Goal: Transaction & Acquisition: Purchase product/service

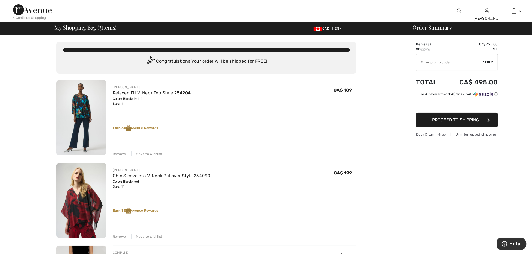
click at [34, 11] on img at bounding box center [32, 9] width 39 height 11
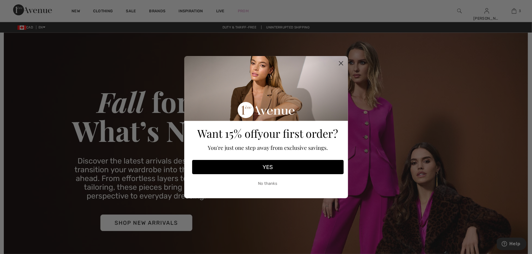
click at [273, 184] on button "No thanks" at bounding box center [268, 184] width 152 height 14
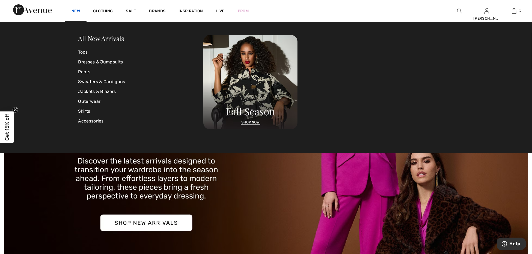
click at [78, 11] on link "New" at bounding box center [76, 12] width 8 height 6
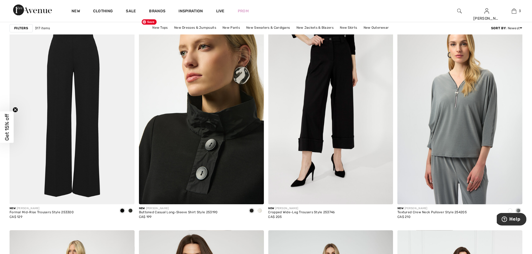
scroll to position [1014, 0]
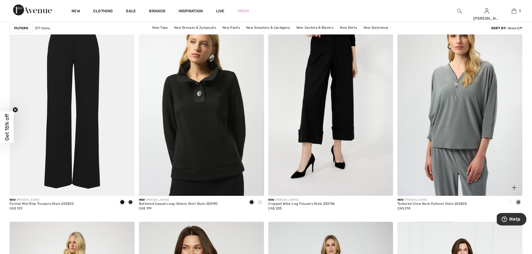
click at [511, 200] on span at bounding box center [510, 202] width 4 height 4
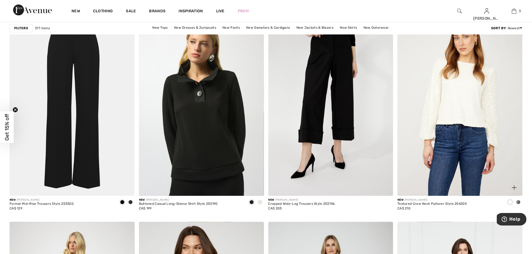
click at [500, 201] on div "New JOSEPH RIBKOFF Textured Crew Neck Pullover Style 254205 CA$ 210" at bounding box center [460, 207] width 125 height 22
click at [520, 202] on span at bounding box center [518, 202] width 4 height 4
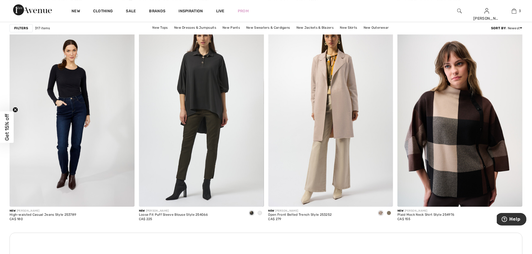
scroll to position [1430, 0]
click at [260, 213] on span at bounding box center [260, 213] width 4 height 4
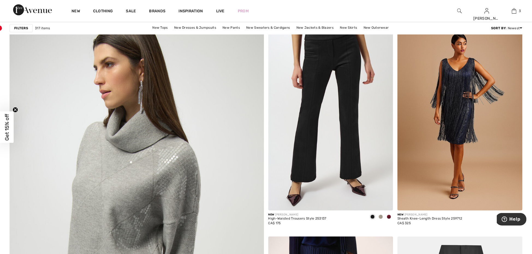
scroll to position [1737, 0]
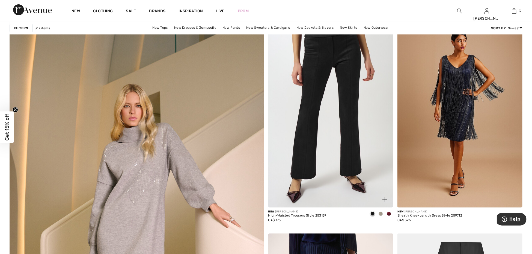
click at [390, 212] on span at bounding box center [389, 213] width 4 height 4
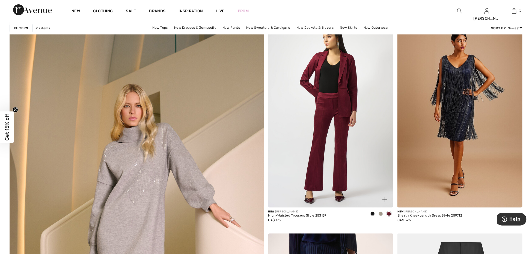
click at [383, 213] on div at bounding box center [381, 213] width 8 height 9
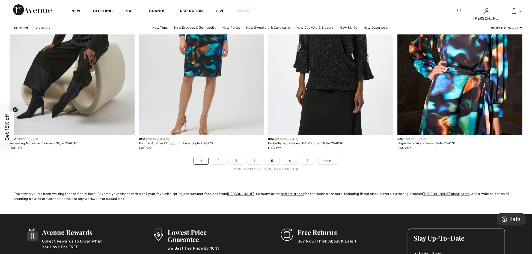
scroll to position [3171, 0]
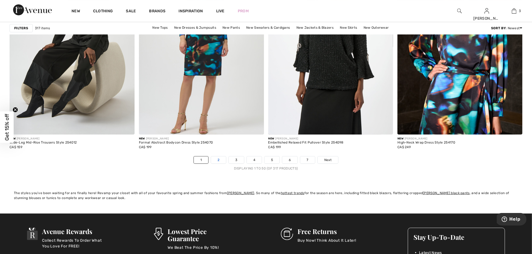
click at [222, 158] on link "2" at bounding box center [218, 159] width 15 height 7
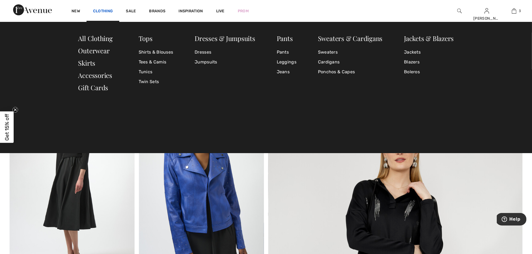
click at [110, 11] on link "Clothing" at bounding box center [103, 12] width 20 height 6
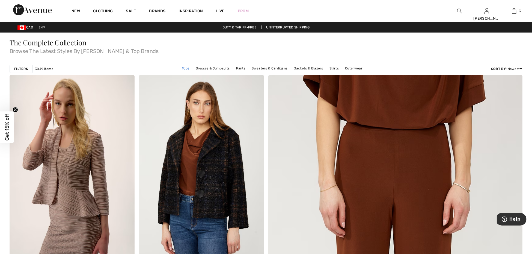
click at [188, 68] on link "Tops" at bounding box center [185, 68] width 13 height 7
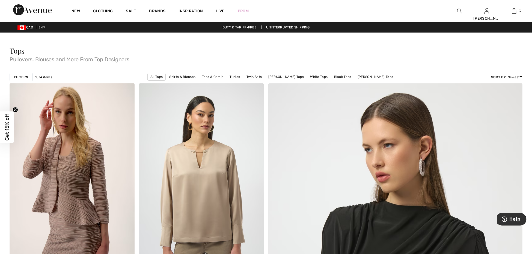
click at [22, 76] on strong "Filters" at bounding box center [21, 77] width 14 height 5
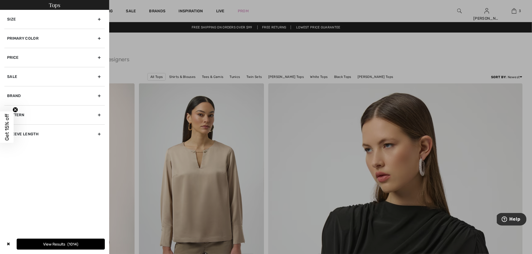
click at [32, 92] on div "Brand" at bounding box center [54, 95] width 100 height 19
click at [35, 107] on label "[PERSON_NAME]" at bounding box center [56, 107] width 98 height 5
click at [11, 107] on input"] "[PERSON_NAME]" at bounding box center [9, 108] width 4 height 4
checkbox input"] "true"
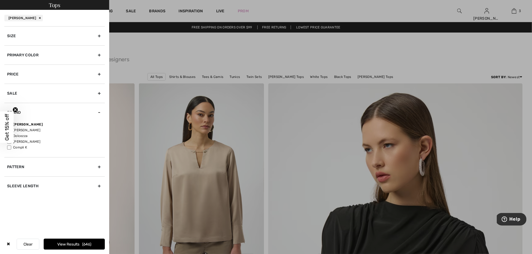
click at [76, 242] on button "View Results 646" at bounding box center [74, 243] width 61 height 11
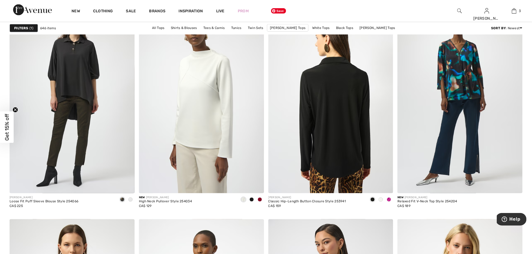
scroll to position [503, 0]
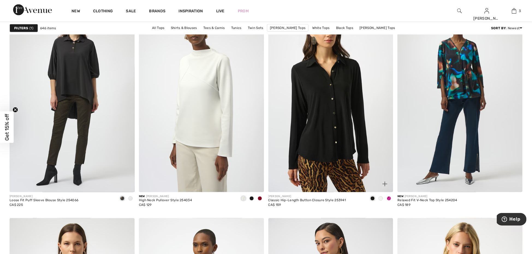
click at [381, 199] on span at bounding box center [381, 198] width 4 height 4
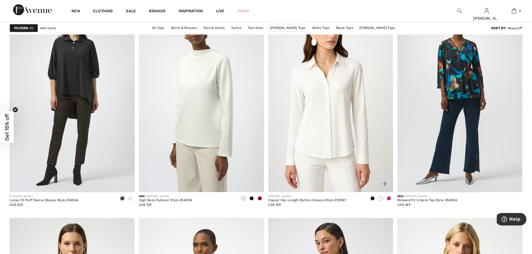
click at [390, 199] on span at bounding box center [389, 198] width 4 height 4
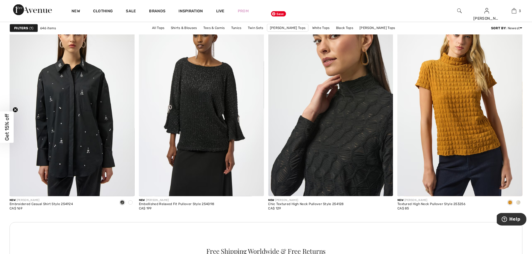
scroll to position [715, 0]
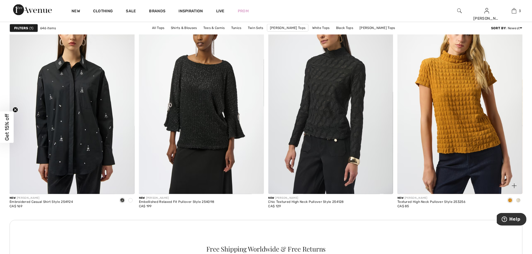
click at [521, 199] on div at bounding box center [518, 200] width 8 height 9
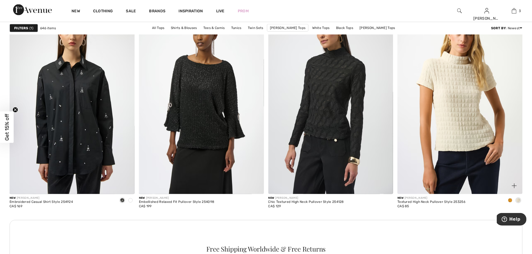
click at [511, 201] on span at bounding box center [510, 200] width 4 height 4
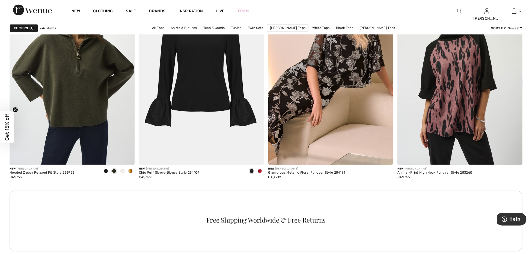
scroll to position [2402, 0]
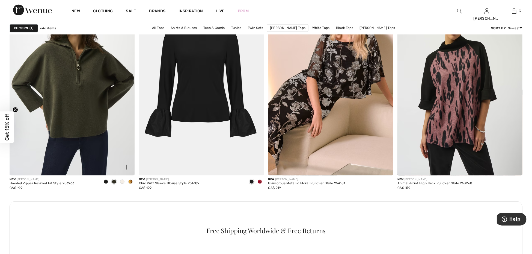
click at [131, 181] on span at bounding box center [130, 181] width 4 height 4
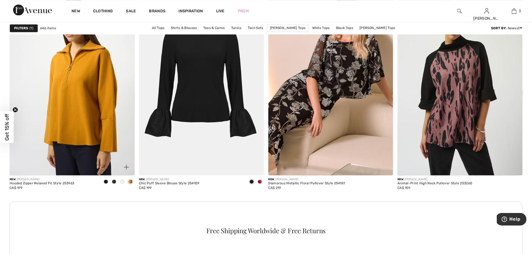
click at [124, 182] on span at bounding box center [122, 181] width 4 height 4
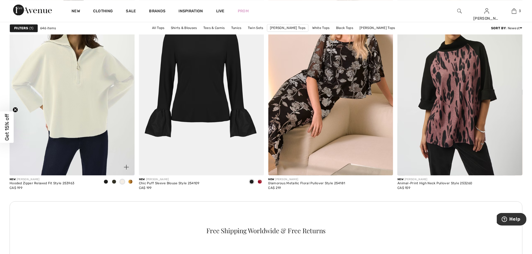
click at [115, 180] on span at bounding box center [114, 181] width 4 height 4
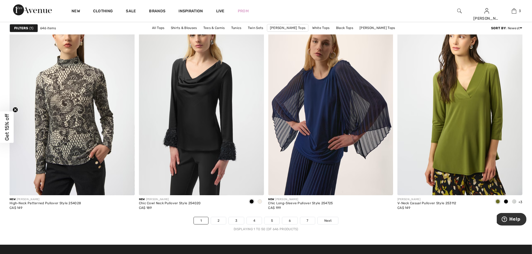
scroll to position [3103, 0]
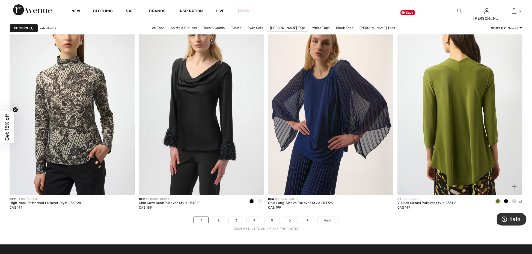
click at [465, 168] on img at bounding box center [460, 101] width 125 height 188
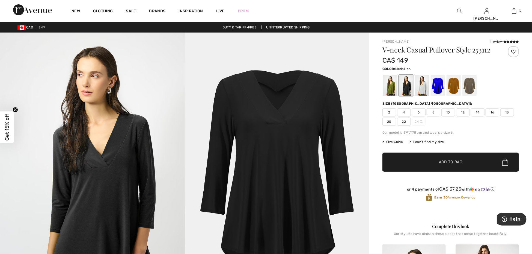
click at [455, 88] on div at bounding box center [454, 85] width 14 height 20
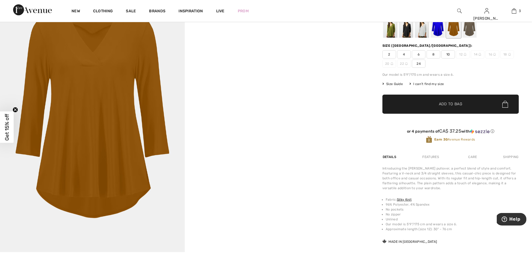
scroll to position [17, 0]
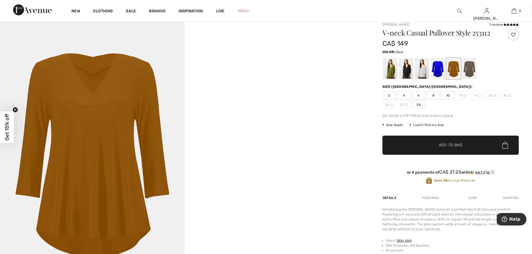
click at [469, 75] on div at bounding box center [470, 68] width 14 height 20
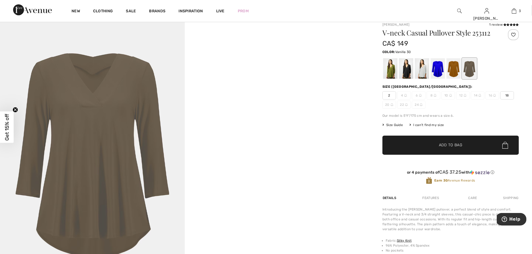
click at [422, 71] on div at bounding box center [422, 68] width 14 height 20
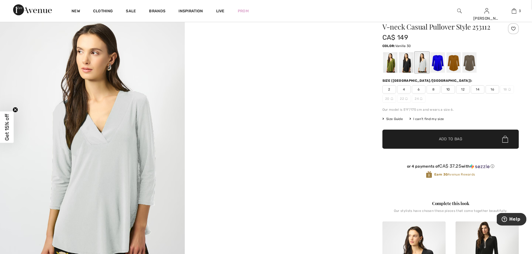
scroll to position [19, 0]
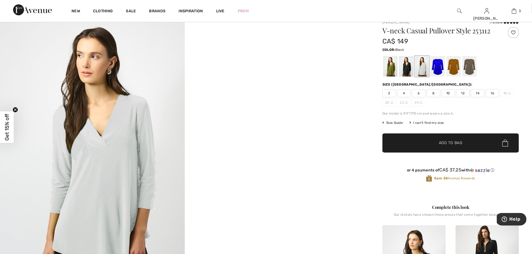
click at [412, 65] on div at bounding box center [406, 66] width 14 height 20
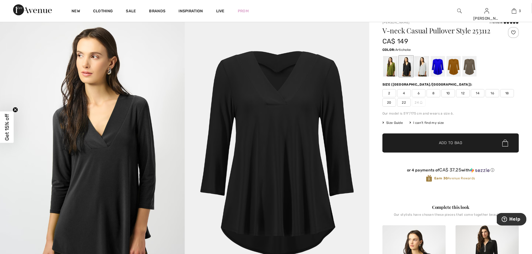
click at [393, 71] on div at bounding box center [390, 66] width 14 height 20
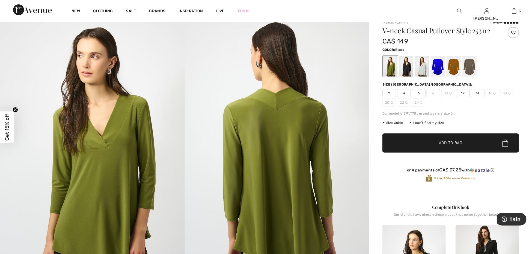
click at [410, 71] on div at bounding box center [406, 66] width 14 height 20
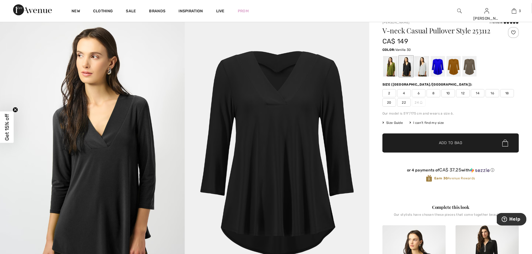
click at [422, 71] on div at bounding box center [422, 66] width 14 height 20
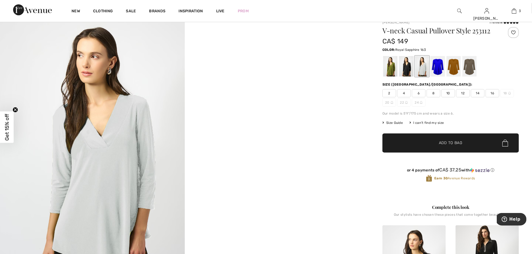
click at [439, 69] on div at bounding box center [438, 66] width 14 height 20
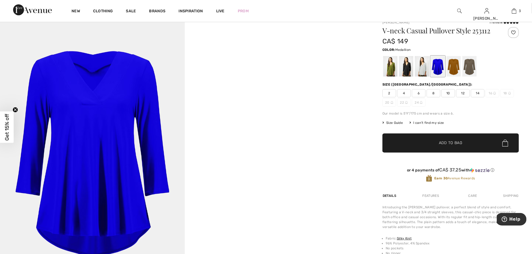
click at [454, 69] on div at bounding box center [454, 66] width 14 height 20
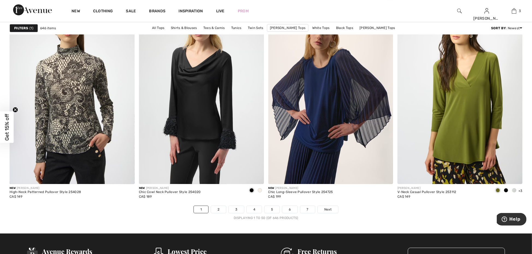
scroll to position [3116, 0]
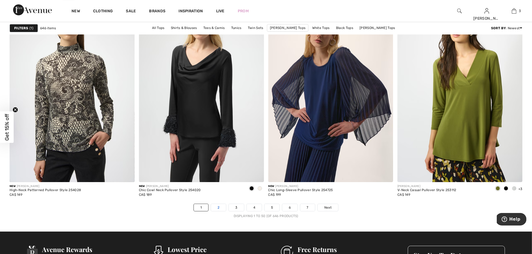
click at [221, 205] on link "2" at bounding box center [218, 207] width 15 height 7
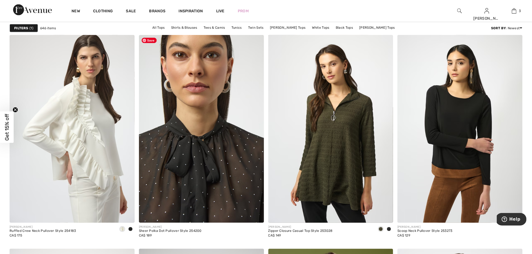
scroll to position [475, 0]
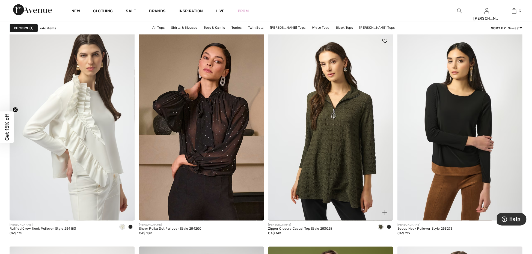
click at [390, 225] on span at bounding box center [389, 226] width 4 height 4
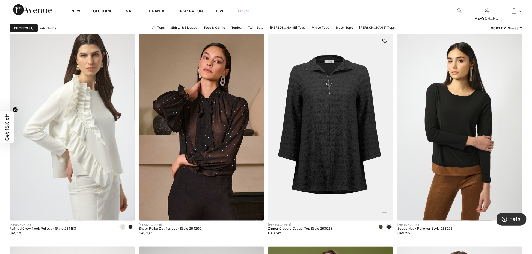
click at [383, 226] on div at bounding box center [381, 227] width 8 height 9
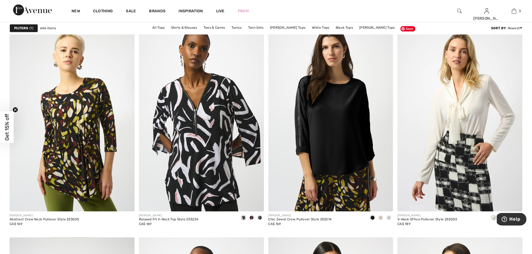
scroll to position [2661, 0]
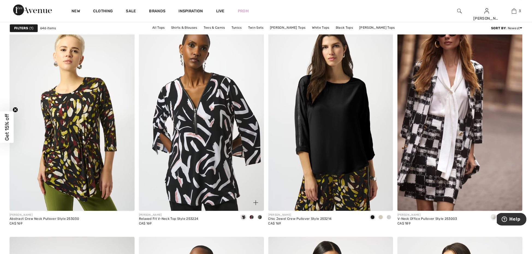
click at [253, 215] on span at bounding box center [252, 217] width 4 height 4
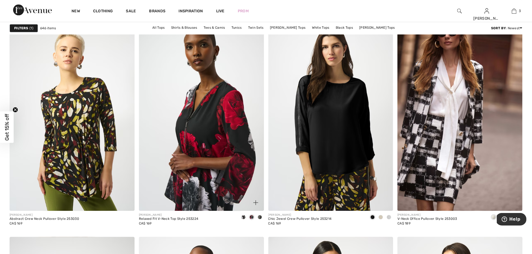
click at [261, 215] on span at bounding box center [260, 217] width 4 height 4
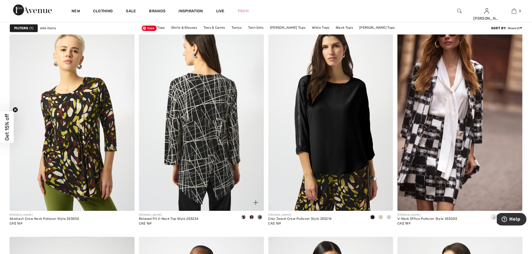
click at [223, 148] on img at bounding box center [201, 117] width 125 height 188
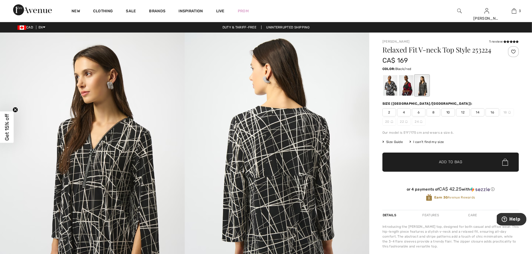
click at [408, 91] on div at bounding box center [406, 85] width 14 height 20
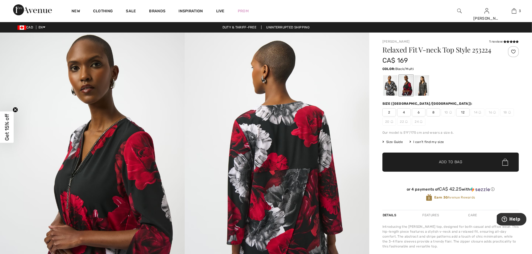
click at [391, 90] on div at bounding box center [390, 85] width 14 height 20
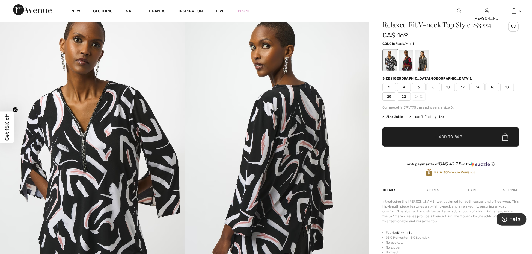
scroll to position [23, 0]
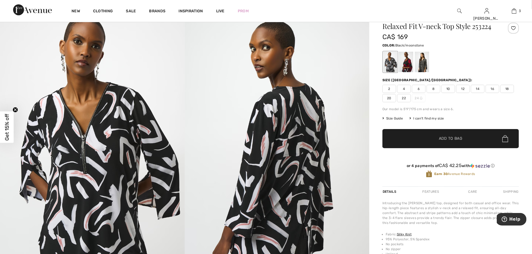
click at [420, 66] on div at bounding box center [422, 62] width 14 height 20
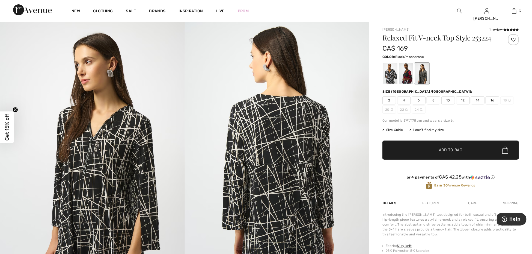
scroll to position [5, 0]
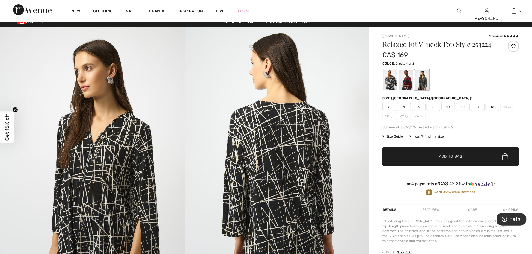
click at [393, 83] on div at bounding box center [390, 80] width 14 height 20
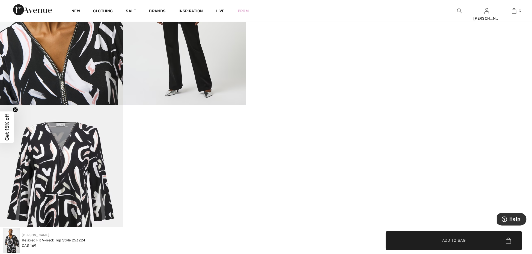
scroll to position [394, 0]
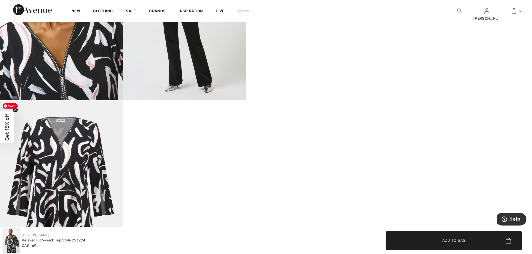
click at [92, 184] on img at bounding box center [61, 192] width 123 height 185
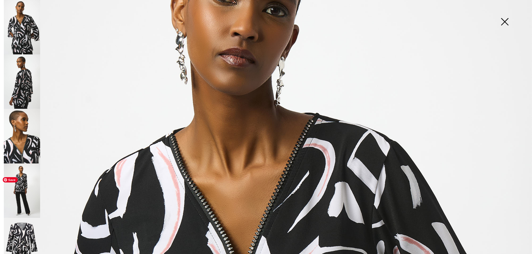
scroll to position [0, 0]
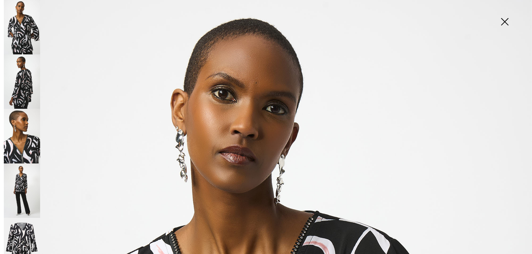
click at [506, 22] on img at bounding box center [504, 22] width 27 height 28
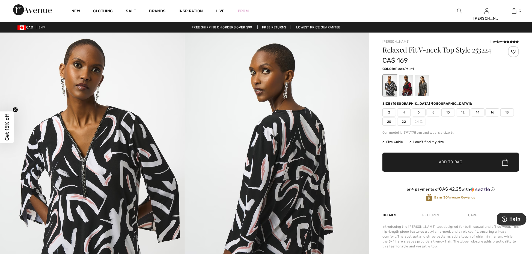
click at [482, 114] on span "14" at bounding box center [478, 112] width 14 height 8
click at [465, 161] on span "✔ Added to Bag Add to Bag" at bounding box center [451, 161] width 137 height 19
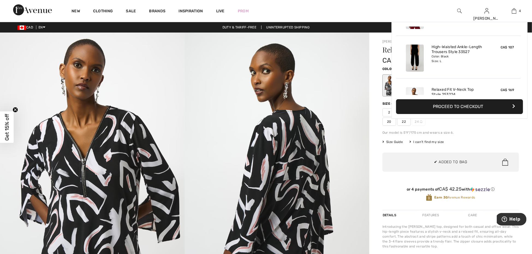
scroll to position [102, 0]
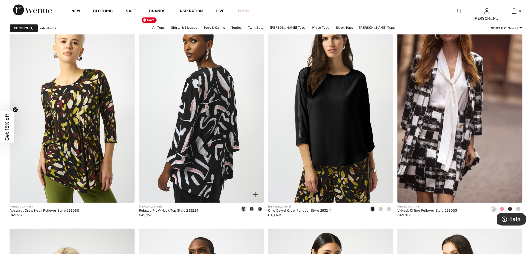
scroll to position [2670, 0]
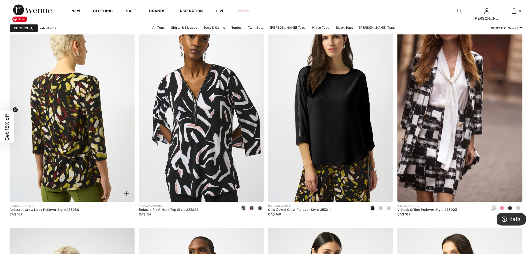
click at [86, 155] on img at bounding box center [72, 108] width 125 height 188
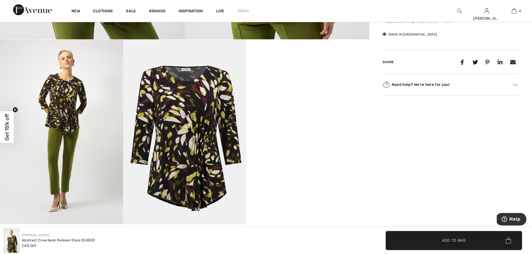
scroll to position [274, 0]
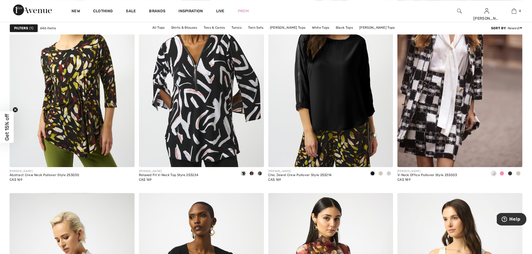
scroll to position [2706, 0]
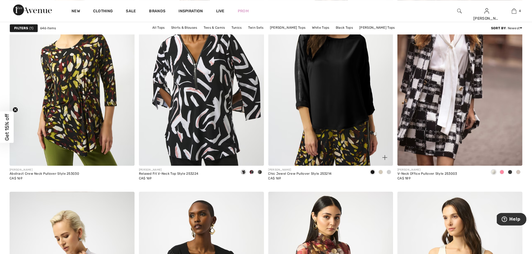
click at [383, 171] on span at bounding box center [381, 172] width 4 height 4
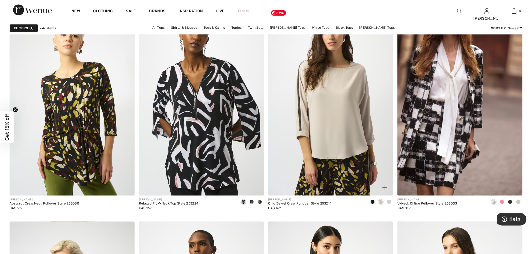
scroll to position [2681, 0]
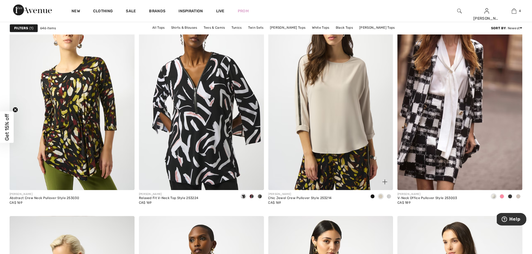
click at [390, 196] on span at bounding box center [389, 196] width 4 height 4
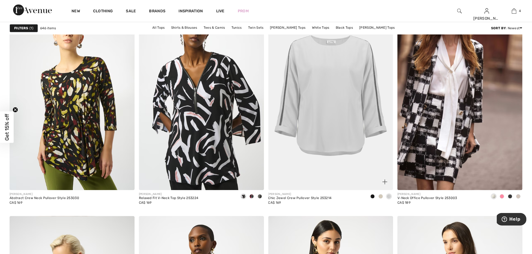
click at [373, 196] on span at bounding box center [373, 196] width 4 height 4
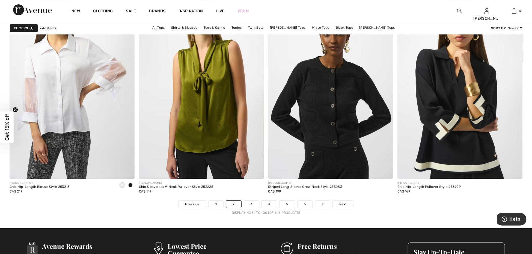
scroll to position [3123, 0]
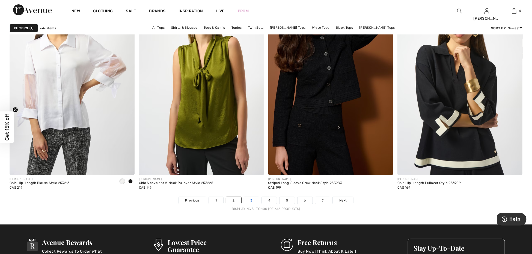
click at [253, 199] on link "3" at bounding box center [251, 200] width 15 height 7
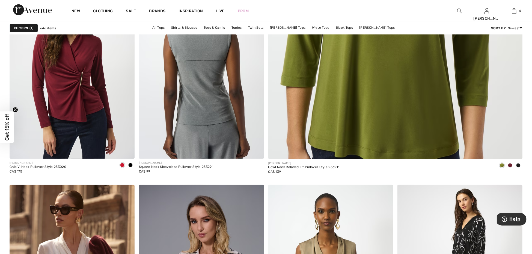
scroll to position [326, 0]
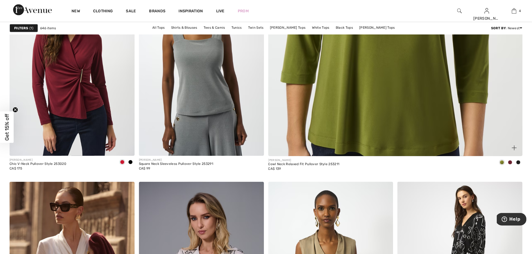
click at [512, 162] on span at bounding box center [510, 162] width 4 height 4
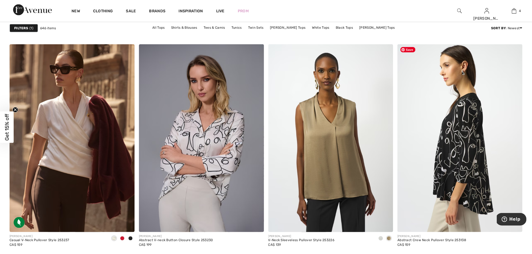
scroll to position [465, 0]
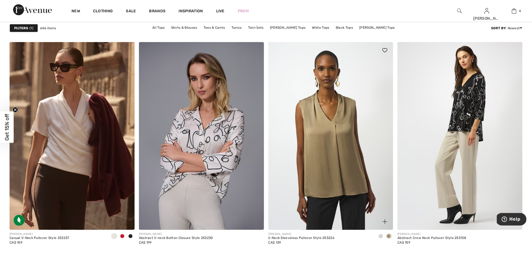
click at [381, 235] on span at bounding box center [381, 236] width 4 height 4
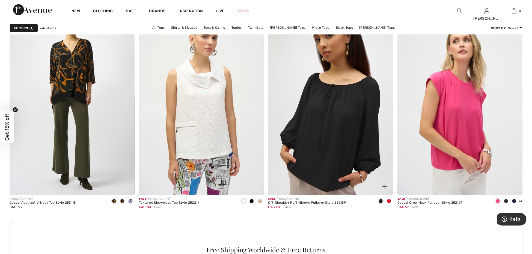
scroll to position [714, 0]
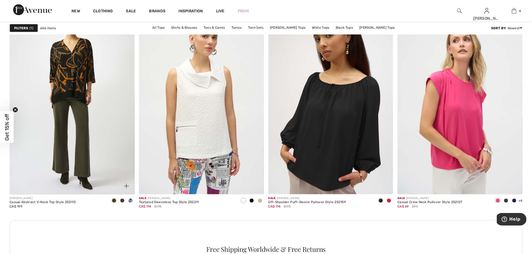
click at [131, 201] on span at bounding box center [130, 200] width 4 height 4
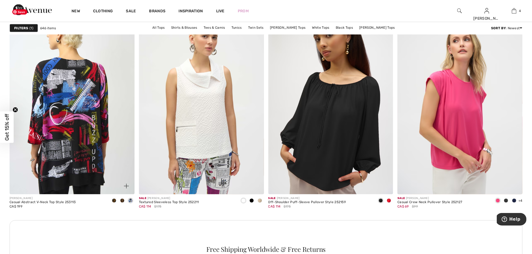
click at [99, 148] on img at bounding box center [72, 101] width 125 height 188
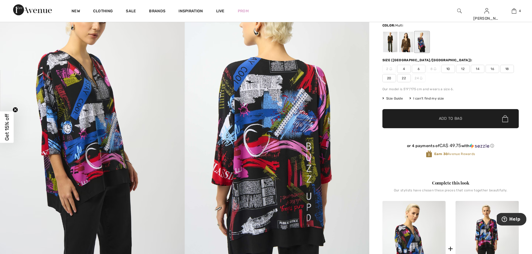
scroll to position [50, 0]
click at [410, 49] on div at bounding box center [406, 42] width 14 height 20
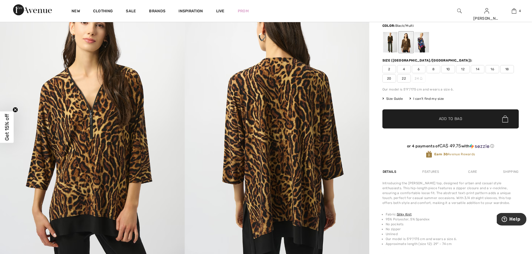
click at [390, 46] on div at bounding box center [390, 42] width 14 height 20
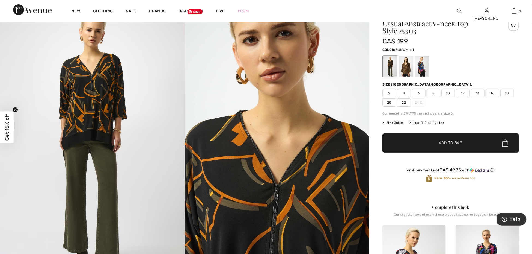
scroll to position [0, 0]
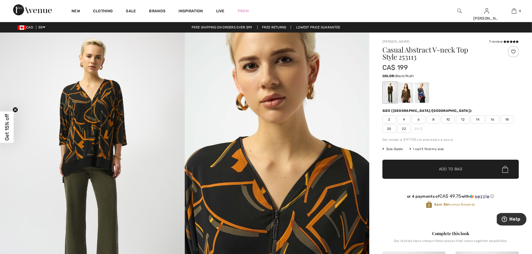
click at [480, 121] on span "14" at bounding box center [478, 119] width 14 height 8
click at [463, 170] on span "✔ Added to Bag Add to Bag" at bounding box center [451, 168] width 137 height 19
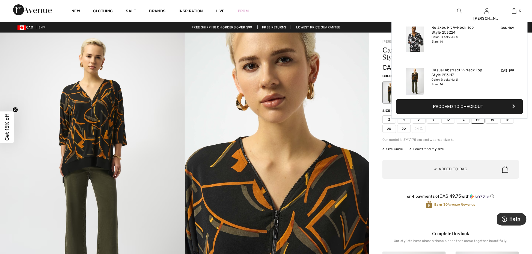
scroll to position [144, 0]
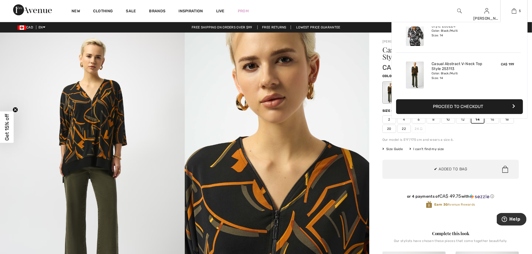
click at [476, 109] on button "Proceed to Checkout" at bounding box center [459, 106] width 127 height 15
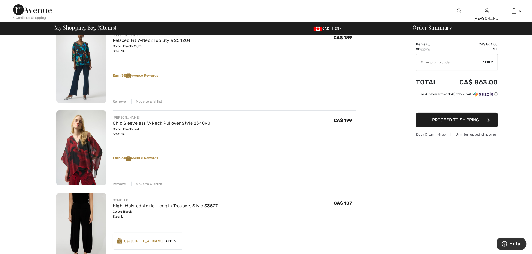
scroll to position [55, 0]
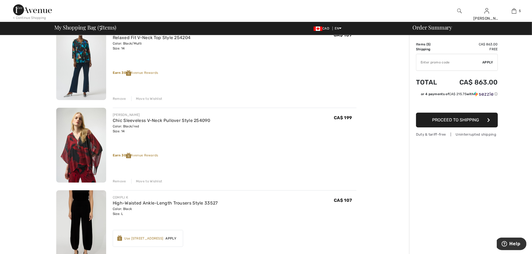
click at [121, 180] on div "Remove" at bounding box center [119, 181] width 13 height 5
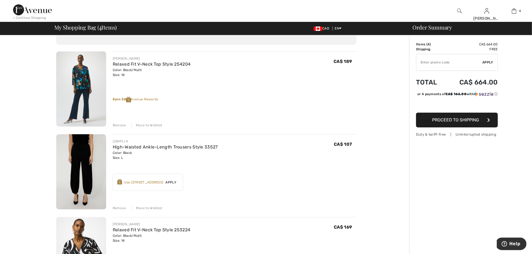
scroll to position [0, 0]
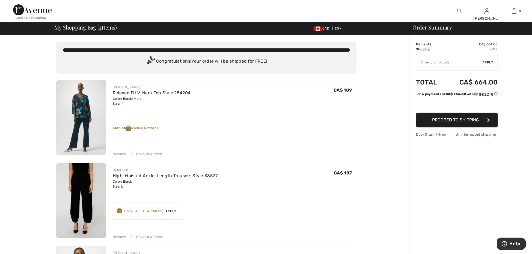
click at [33, 11] on img at bounding box center [32, 9] width 39 height 11
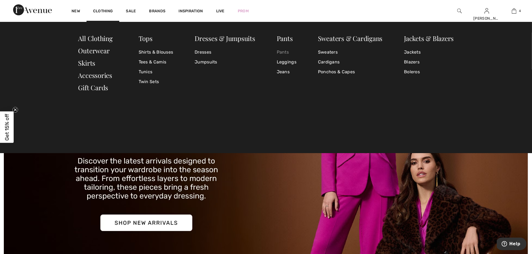
click at [280, 51] on link "Pants" at bounding box center [287, 52] width 20 height 10
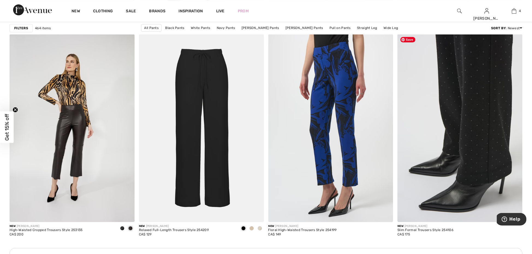
scroll to position [1409, 0]
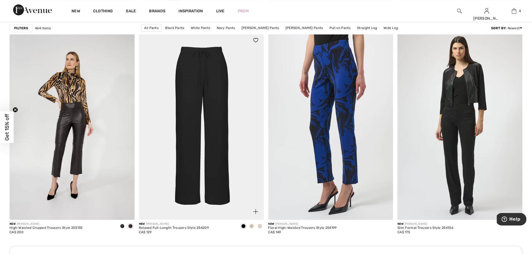
click at [252, 225] on span at bounding box center [252, 226] width 4 height 4
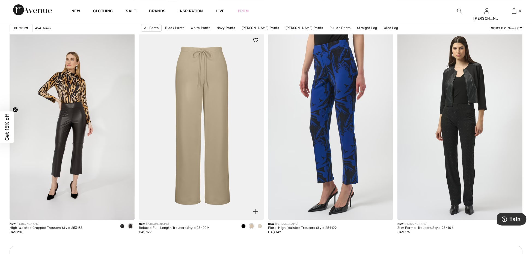
click at [262, 226] on span at bounding box center [260, 226] width 4 height 4
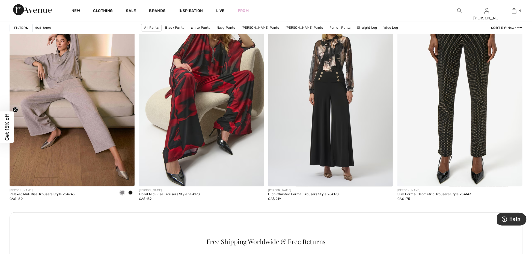
scroll to position [2391, 0]
click at [132, 193] on div at bounding box center [130, 192] width 8 height 9
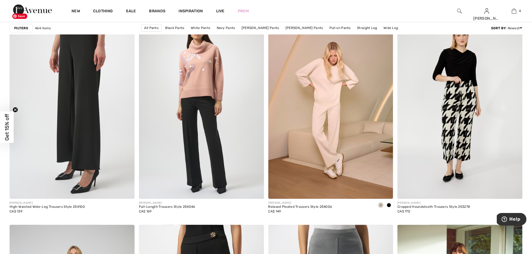
scroll to position [2673, 0]
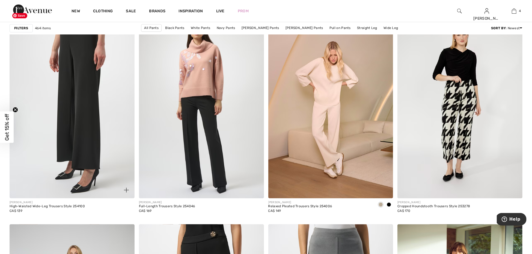
click at [91, 132] on img at bounding box center [72, 105] width 125 height 188
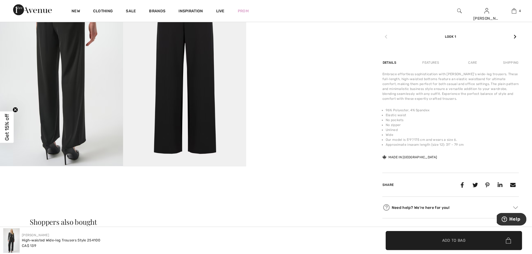
scroll to position [328, 0]
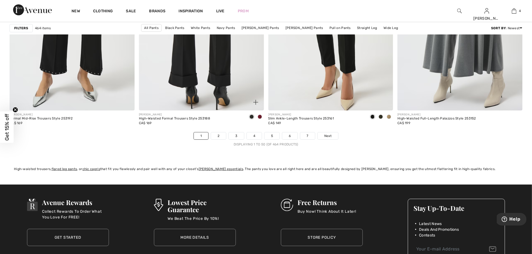
scroll to position [3191, 0]
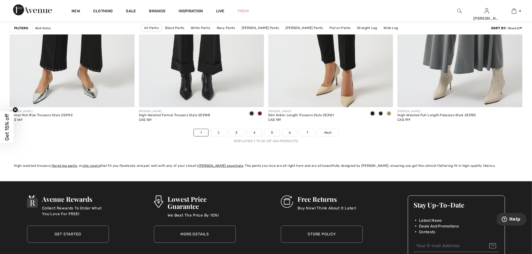
click at [220, 132] on link "2" at bounding box center [218, 132] width 15 height 7
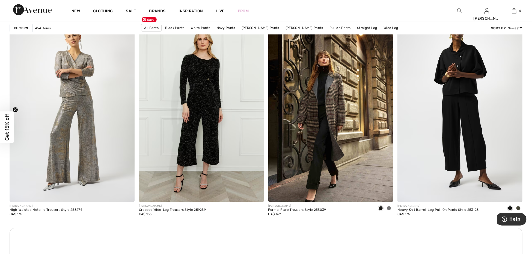
scroll to position [709, 0]
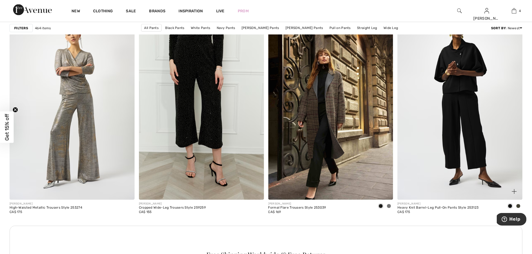
click at [519, 205] on span at bounding box center [518, 206] width 4 height 4
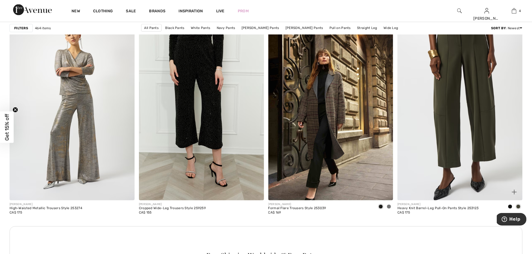
scroll to position [713, 0]
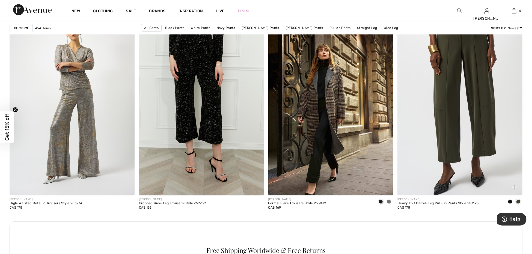
click at [510, 201] on span at bounding box center [510, 201] width 4 height 4
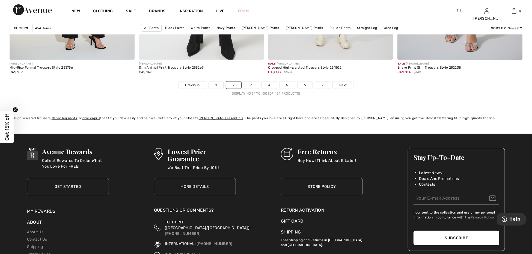
scroll to position [3243, 0]
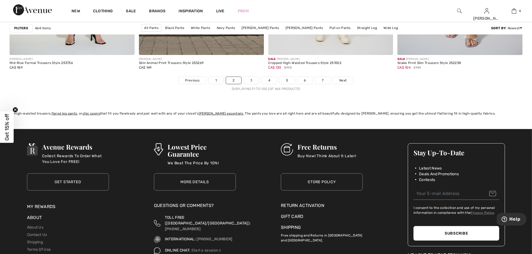
click at [252, 77] on link "3" at bounding box center [251, 80] width 15 height 7
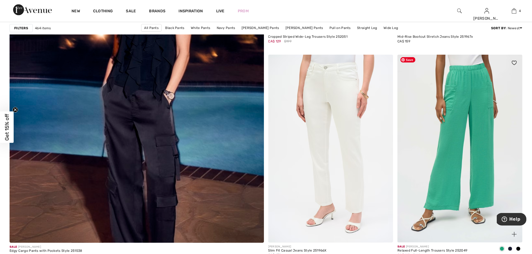
scroll to position [1923, 0]
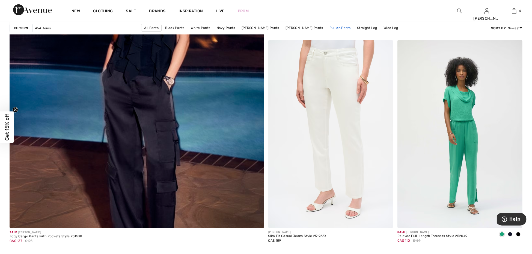
click at [341, 26] on link "Pull on Pants" at bounding box center [340, 27] width 27 height 7
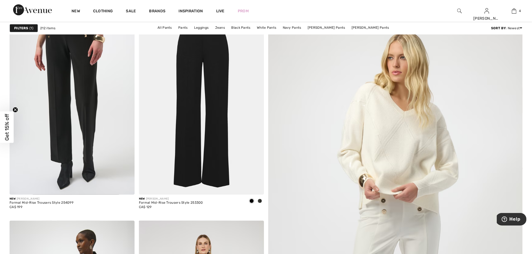
scroll to position [81, 0]
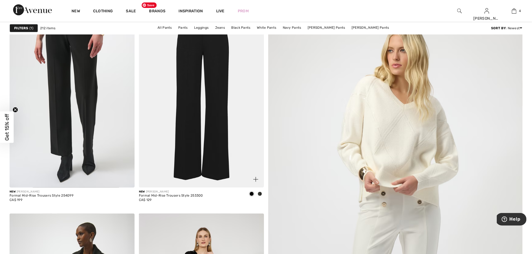
click at [217, 96] on img at bounding box center [201, 94] width 125 height 188
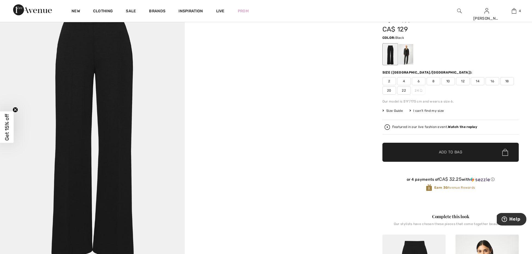
scroll to position [40, 0]
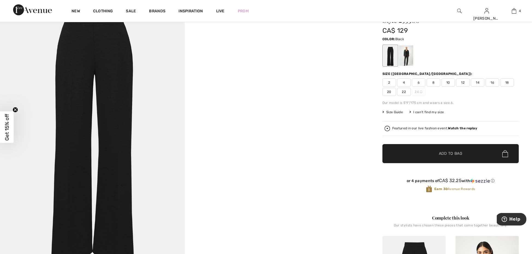
click at [393, 54] on div at bounding box center [390, 55] width 14 height 20
click at [475, 82] on span "14" at bounding box center [478, 82] width 14 height 8
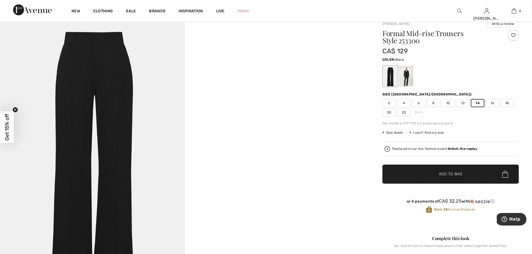
scroll to position [17, 0]
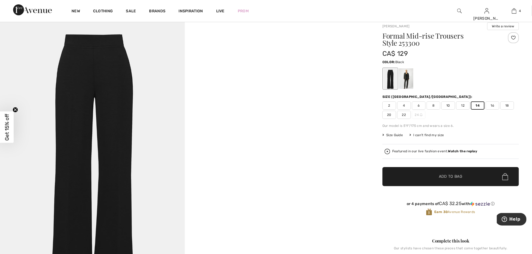
click at [391, 76] on div at bounding box center [390, 78] width 14 height 20
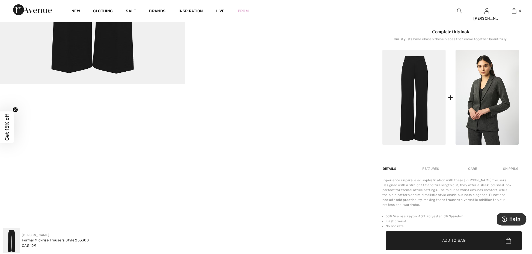
scroll to position [235, 0]
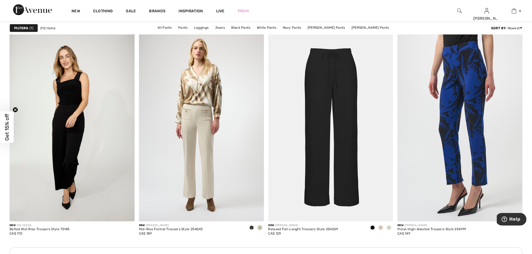
scroll to position [690, 0]
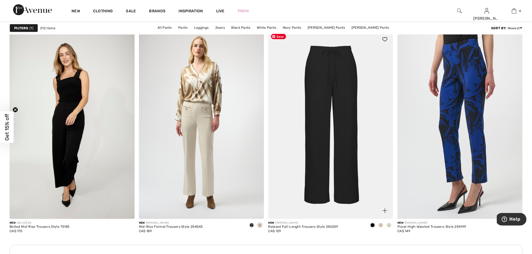
click at [345, 117] on img at bounding box center [330, 125] width 125 height 188
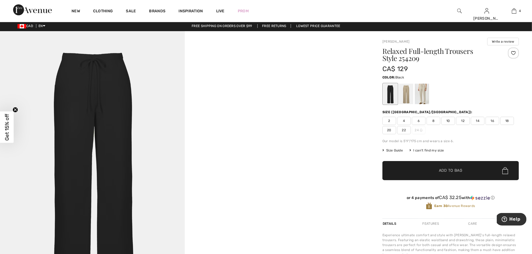
scroll to position [1, 0]
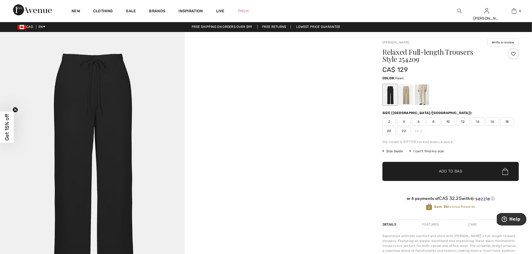
click at [409, 99] on div at bounding box center [406, 94] width 14 height 20
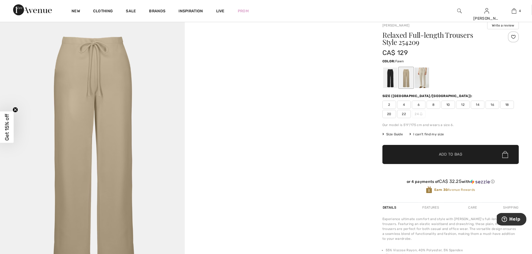
scroll to position [19, 0]
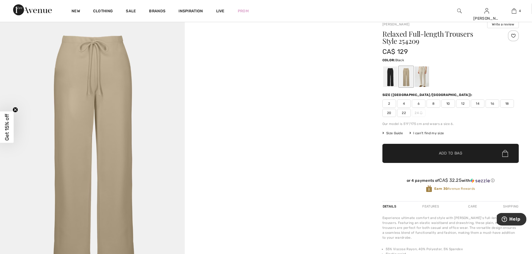
click at [392, 84] on div at bounding box center [390, 76] width 14 height 20
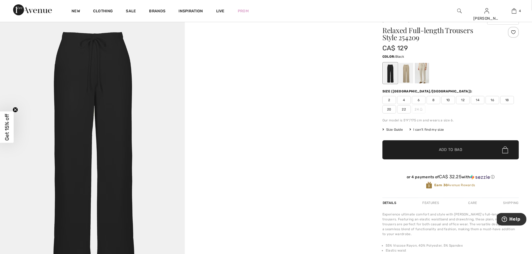
scroll to position [17, 0]
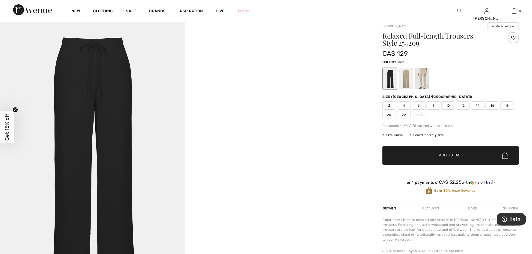
click at [478, 107] on span "14" at bounding box center [478, 105] width 14 height 8
click at [453, 156] on span "Add to Bag" at bounding box center [450, 155] width 23 height 6
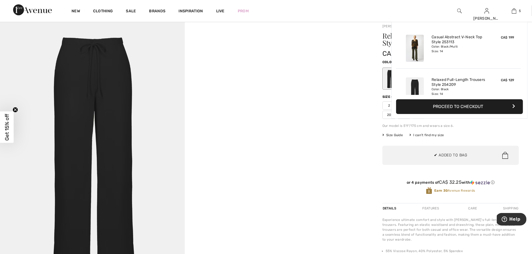
scroll to position [144, 0]
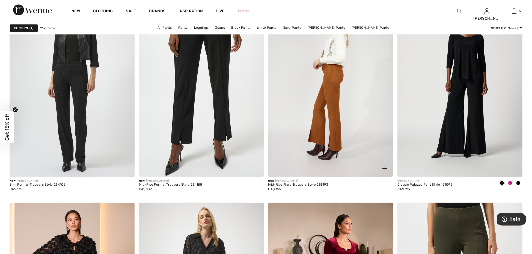
scroll to position [1028, 0]
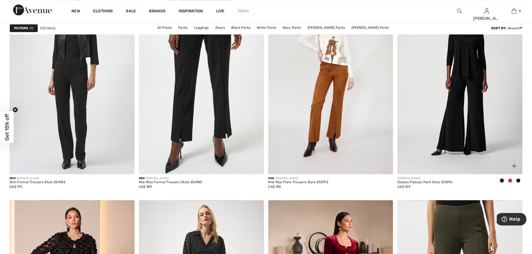
click at [510, 179] on span at bounding box center [510, 180] width 4 height 4
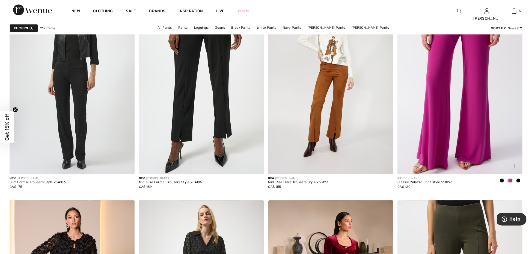
click at [505, 179] on div at bounding box center [502, 180] width 8 height 9
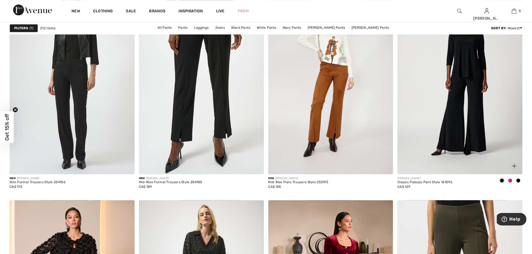
click at [519, 180] on span at bounding box center [518, 180] width 4 height 4
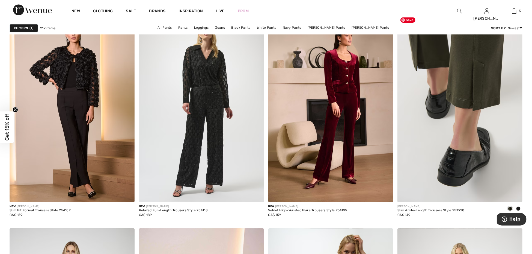
scroll to position [1221, 0]
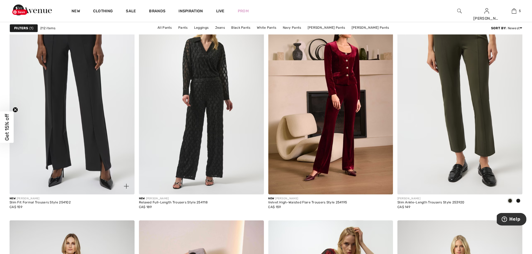
click at [117, 163] on img at bounding box center [72, 101] width 125 height 188
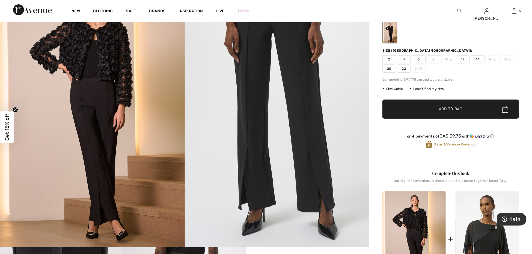
scroll to position [63, 0]
click at [479, 60] on span "14" at bounding box center [478, 59] width 14 height 8
click at [469, 104] on span "✔ Added to Bag Add to Bag" at bounding box center [451, 109] width 137 height 19
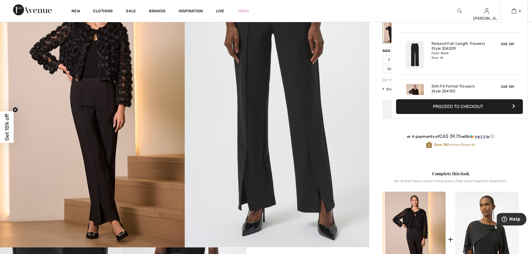
scroll to position [187, 0]
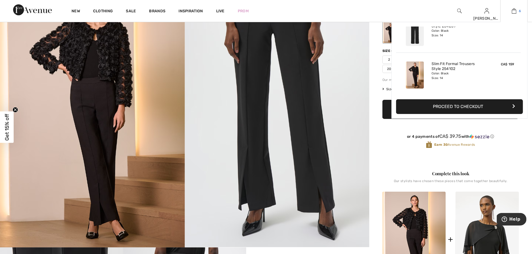
click at [519, 11] on link "6" at bounding box center [514, 11] width 27 height 7
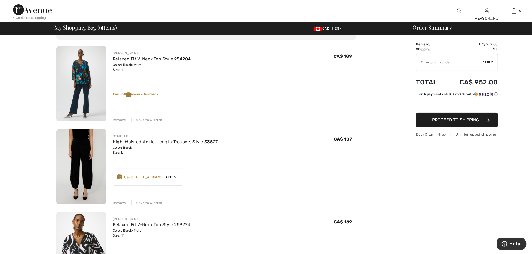
scroll to position [34, 0]
click at [120, 200] on div "Remove" at bounding box center [119, 202] width 13 height 5
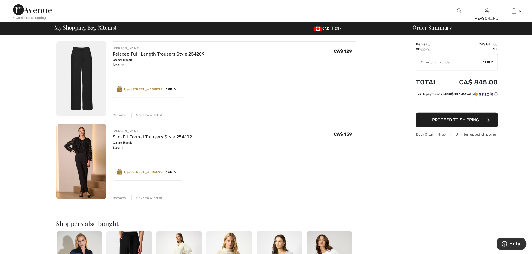
scroll to position [287, 0]
click at [143, 170] on div "Use [STREET_ADDRESS]" at bounding box center [143, 171] width 39 height 5
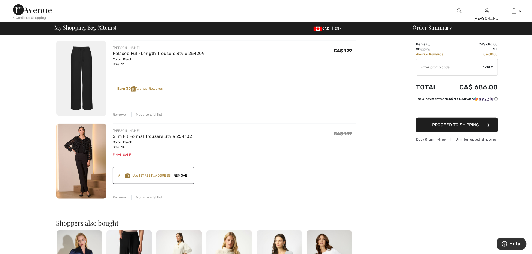
click at [143, 170] on div "Earn 30 Avenue Rewards ✔ Use 800 Avenue Rewards Apply Remove" at bounding box center [153, 175] width 81 height 17
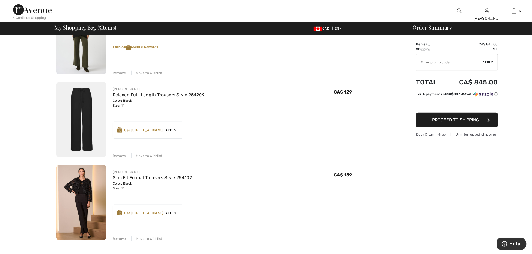
scroll to position [244, 0]
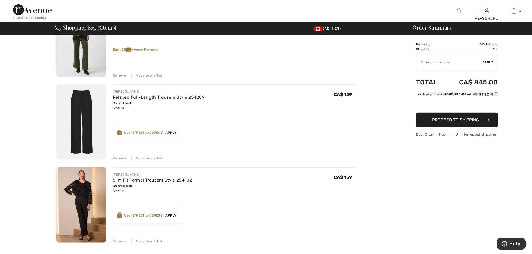
click at [118, 158] on div "Remove" at bounding box center [119, 158] width 13 height 5
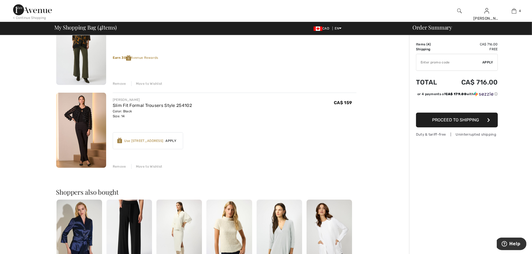
scroll to position [238, 0]
